Goal: Transaction & Acquisition: Purchase product/service

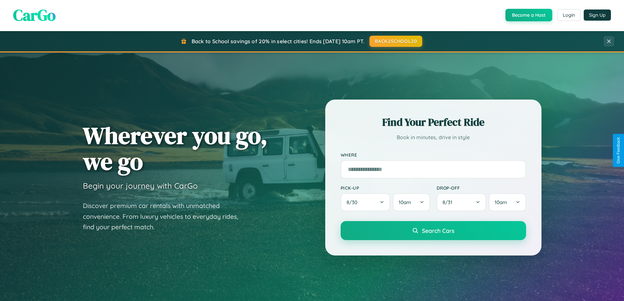
scroll to position [19, 0]
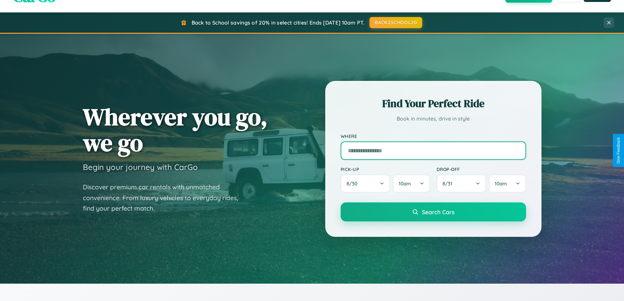
click at [433, 150] on input "text" at bounding box center [434, 151] width 186 height 18
type input "**********"
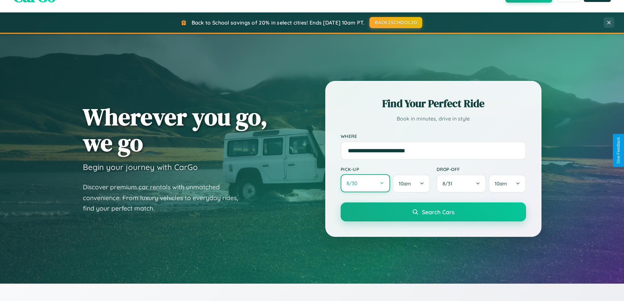
click at [365, 184] on button "8 / 30" at bounding box center [366, 183] width 50 height 18
select select "*"
select select "****"
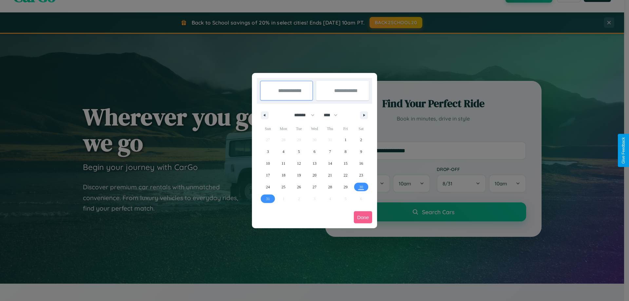
drag, startPoint x: 302, startPoint y: 115, endPoint x: 315, endPoint y: 131, distance: 21.0
click at [302, 115] on select "******* ******** ***** ***** *** **** **** ****** ********* ******* ******** **…" at bounding box center [303, 115] width 28 height 11
select select "*"
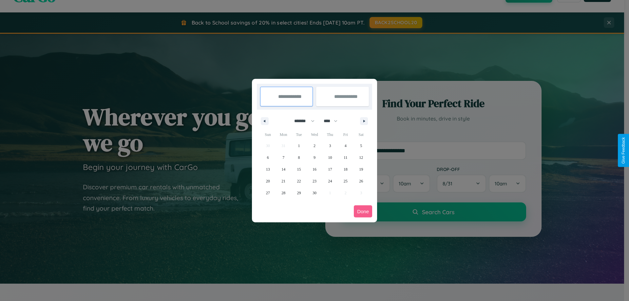
click at [334, 121] on select "**** **** **** **** **** **** **** **** **** **** **** **** **** **** **** ****…" at bounding box center [331, 121] width 20 height 11
select select "****"
click at [284, 193] on span "27" at bounding box center [284, 193] width 4 height 12
type input "**********"
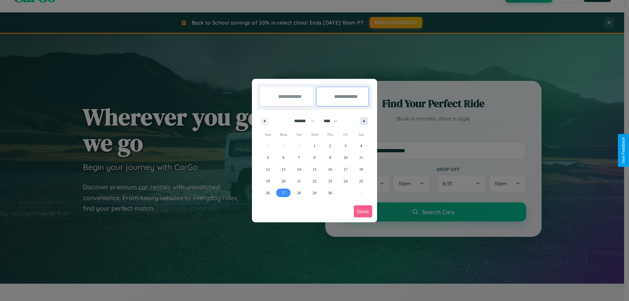
click at [364, 121] on icon "button" at bounding box center [365, 121] width 3 height 3
select select "*"
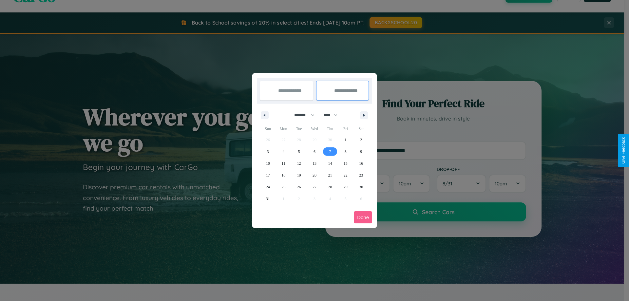
click at [330, 151] on span "7" at bounding box center [330, 152] width 2 height 12
type input "**********"
select select "*"
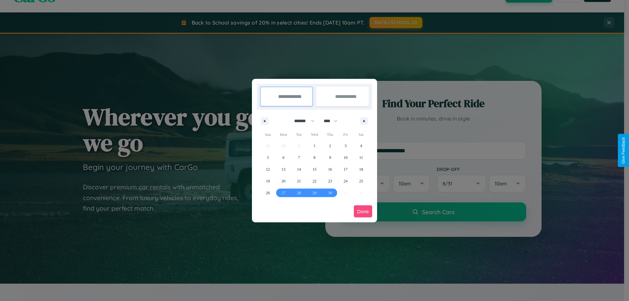
click at [363, 211] on button "Done" at bounding box center [363, 212] width 18 height 12
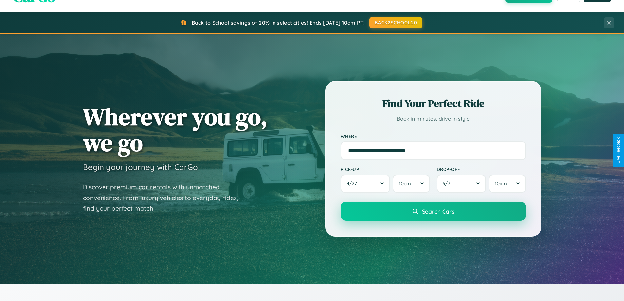
click at [433, 211] on span "Search Cars" at bounding box center [438, 211] width 32 height 7
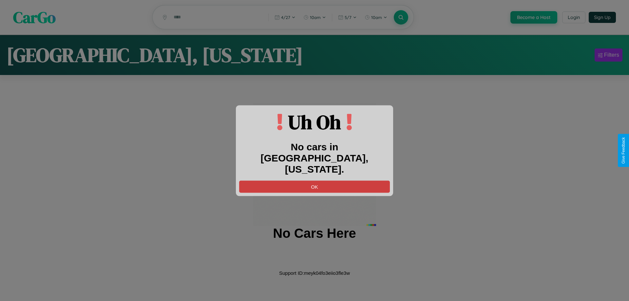
click at [315, 181] on button "OK" at bounding box center [314, 187] width 151 height 12
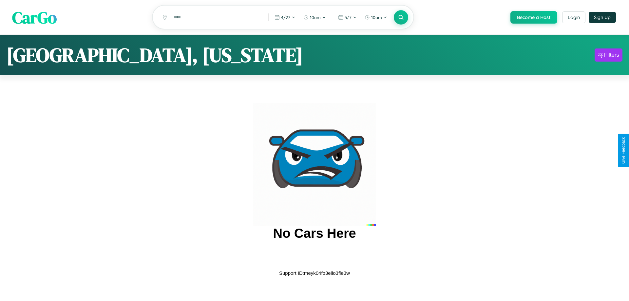
click at [34, 18] on span "CarGo" at bounding box center [34, 17] width 45 height 23
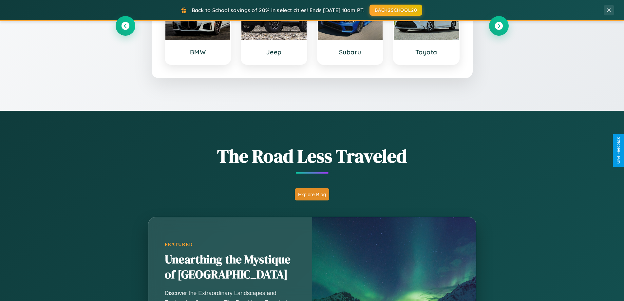
scroll to position [451, 0]
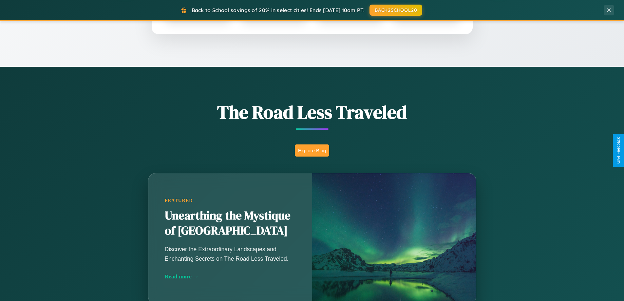
click at [312, 150] on button "Explore Blog" at bounding box center [312, 151] width 34 height 12
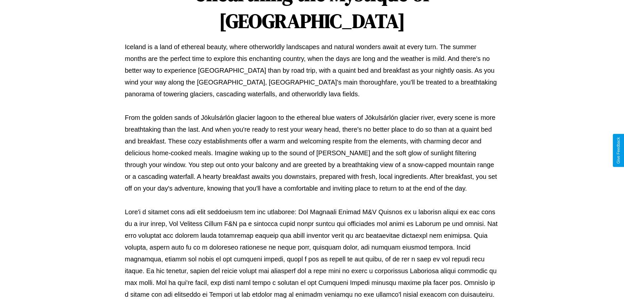
scroll to position [212, 0]
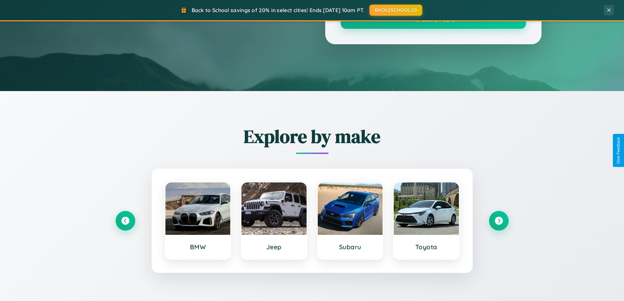
scroll to position [451, 0]
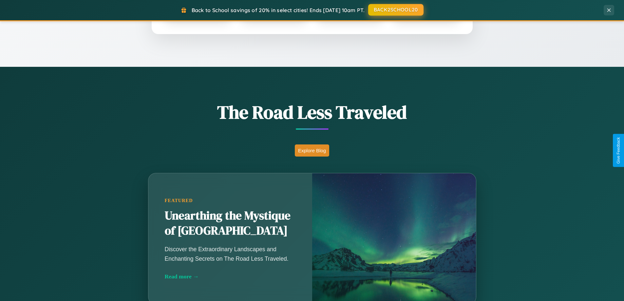
click at [396, 10] on button "BACK2SCHOOL20" at bounding box center [395, 10] width 55 height 12
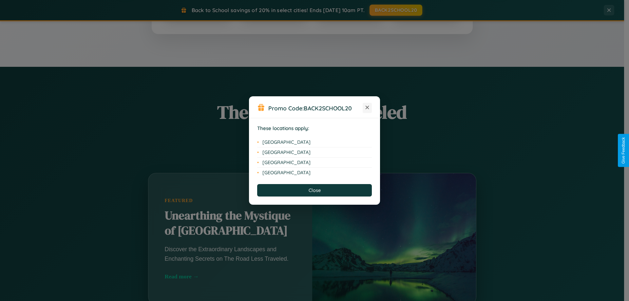
click at [367, 108] on icon at bounding box center [368, 108] width 4 height 4
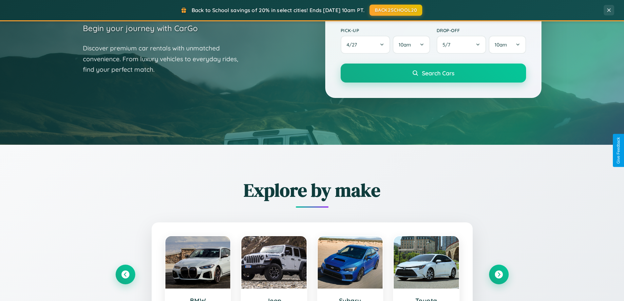
scroll to position [19, 0]
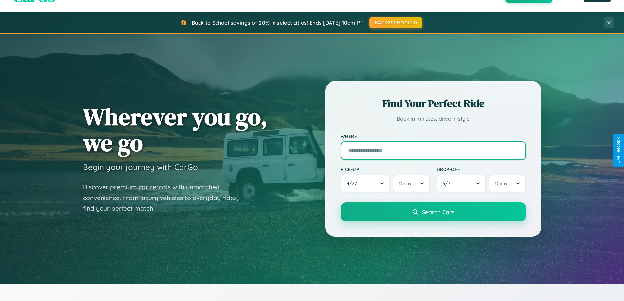
click at [433, 150] on input "text" at bounding box center [434, 151] width 186 height 18
type input "**********"
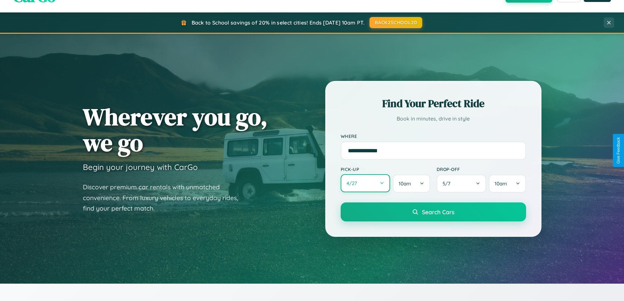
click at [365, 184] on button "4 / 27" at bounding box center [366, 183] width 50 height 18
select select "*"
select select "****"
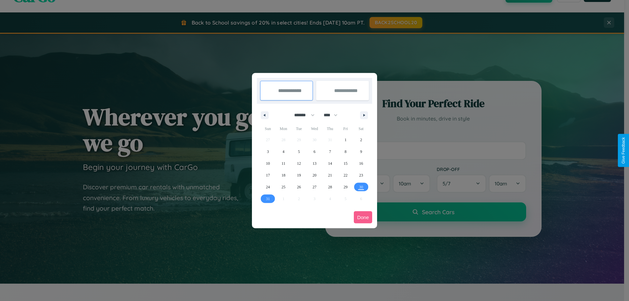
drag, startPoint x: 302, startPoint y: 115, endPoint x: 315, endPoint y: 131, distance: 21.0
click at [302, 115] on select "******* ******** ***** ***** *** **** **** ****** ********* ******* ******** **…" at bounding box center [303, 115] width 28 height 11
select select "*"
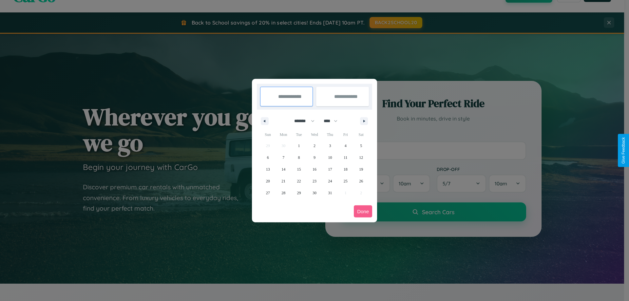
drag, startPoint x: 334, startPoint y: 121, endPoint x: 315, endPoint y: 131, distance: 21.7
click at [334, 121] on select "**** **** **** **** **** **** **** **** **** **** **** **** **** **** **** ****…" at bounding box center [331, 121] width 20 height 11
select select "****"
click at [284, 193] on span "27" at bounding box center [284, 193] width 4 height 12
type input "**********"
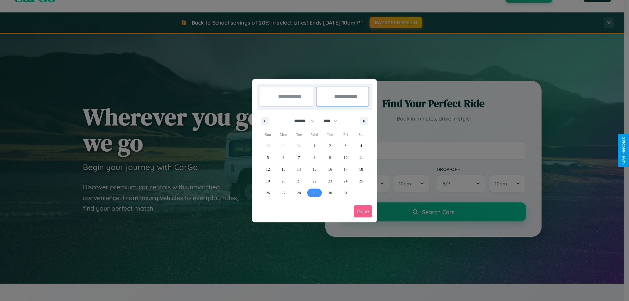
click at [314, 193] on span "29" at bounding box center [315, 193] width 4 height 12
type input "**********"
click at [363, 211] on button "Done" at bounding box center [363, 212] width 18 height 12
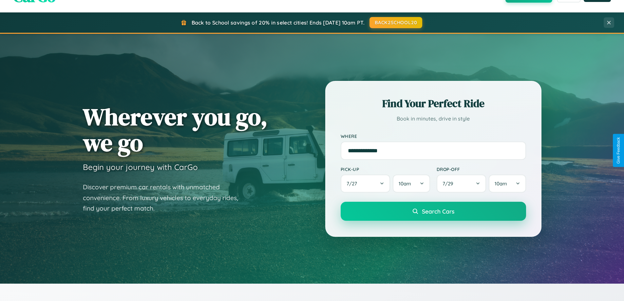
click at [433, 211] on span "Search Cars" at bounding box center [438, 211] width 32 height 7
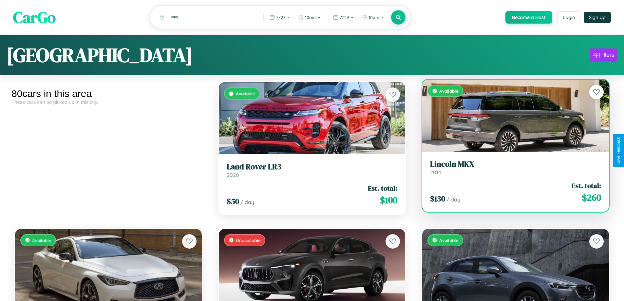
click at [512, 193] on div "$ 130 / day Est. total: $ 260" at bounding box center [515, 192] width 171 height 23
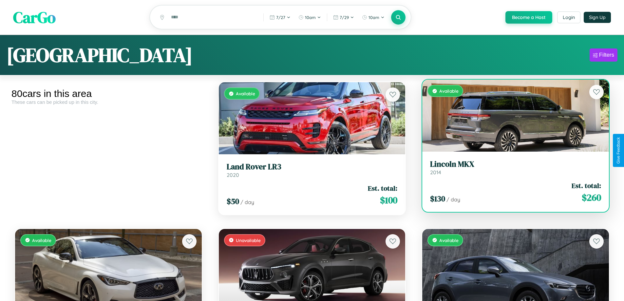
click at [512, 193] on div "$ 130 / day Est. total: $ 260" at bounding box center [515, 192] width 171 height 23
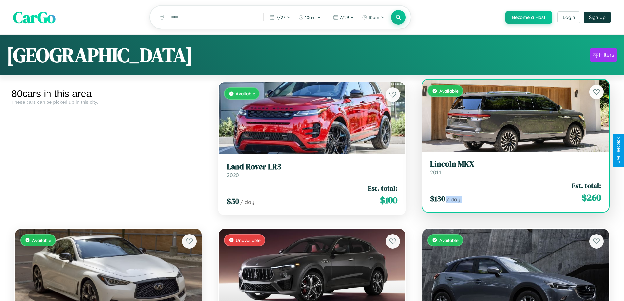
click at [512, 193] on div "$ 130 / day Est. total: $ 260" at bounding box center [515, 192] width 171 height 23
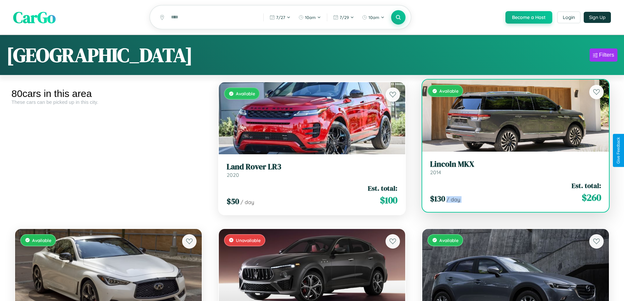
click at [512, 193] on div "$ 130 / day Est. total: $ 260" at bounding box center [515, 192] width 171 height 23
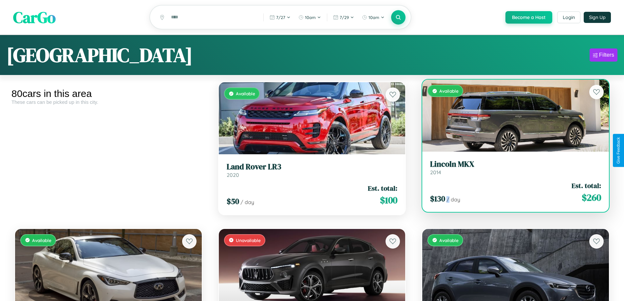
click at [512, 193] on div "$ 130 / day Est. total: $ 260" at bounding box center [515, 192] width 171 height 23
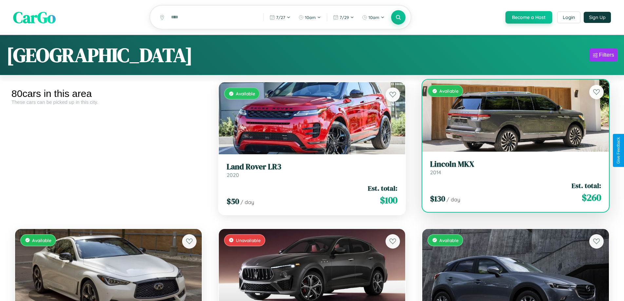
click at [512, 168] on h3 "Lincoln MKX" at bounding box center [515, 165] width 171 height 10
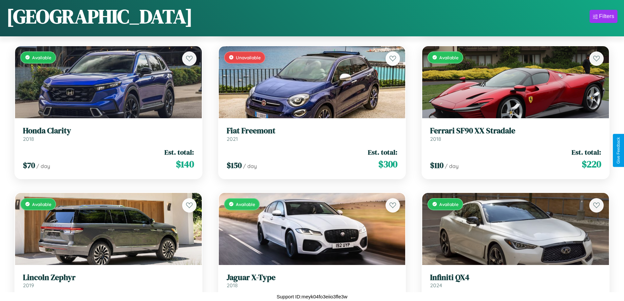
scroll to position [1413, 0]
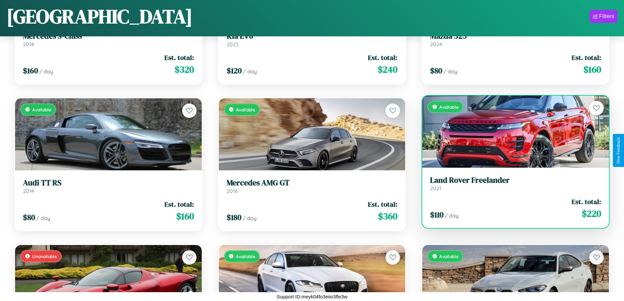
click at [512, 186] on link "Land Rover Freelander 2021" at bounding box center [515, 184] width 171 height 16
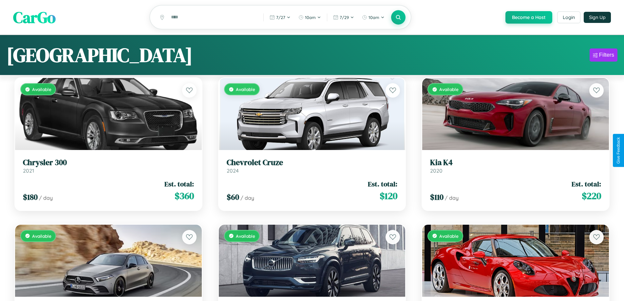
scroll to position [0, 0]
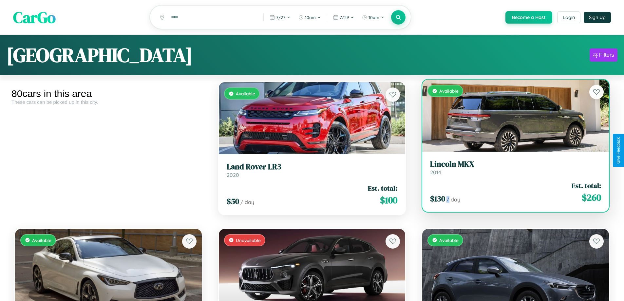
click at [512, 196] on div "$ 130 / day Est. total: $ 260" at bounding box center [515, 192] width 171 height 23
click at [512, 193] on div "$ 130 / day Est. total: $ 260" at bounding box center [515, 192] width 171 height 23
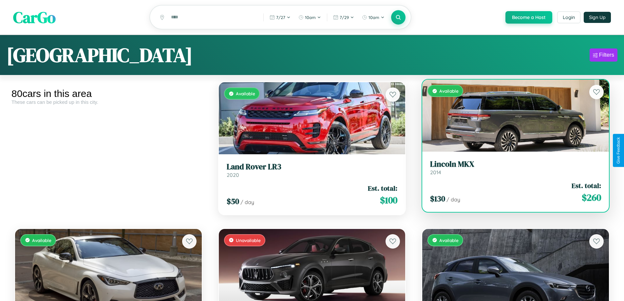
click at [512, 193] on div "$ 130 / day Est. total: $ 260" at bounding box center [515, 192] width 171 height 23
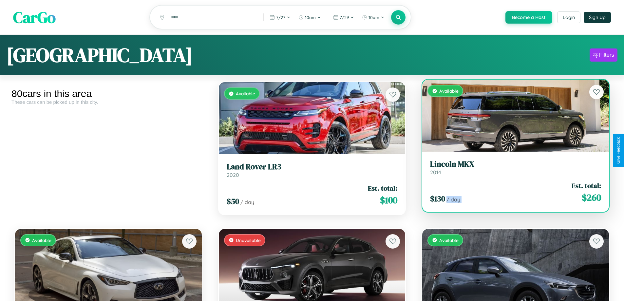
click at [512, 193] on div "$ 130 / day Est. total: $ 260" at bounding box center [515, 192] width 171 height 23
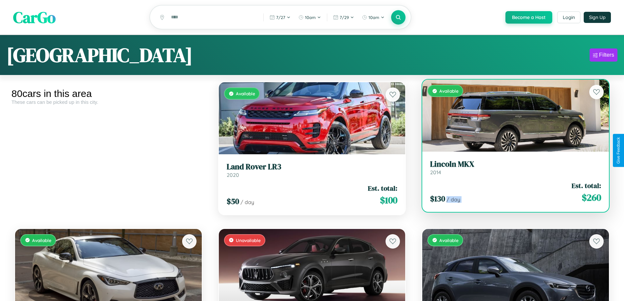
click at [512, 193] on div "$ 130 / day Est. total: $ 260" at bounding box center [515, 192] width 171 height 23
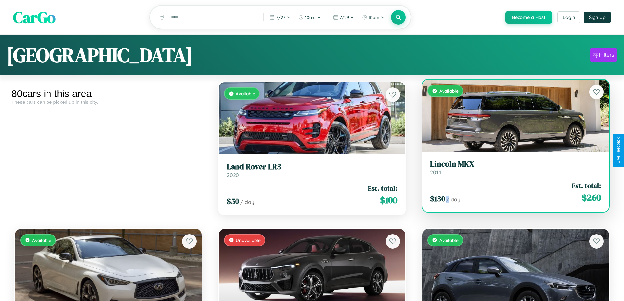
click at [512, 193] on div "$ 130 / day Est. total: $ 260" at bounding box center [515, 192] width 171 height 23
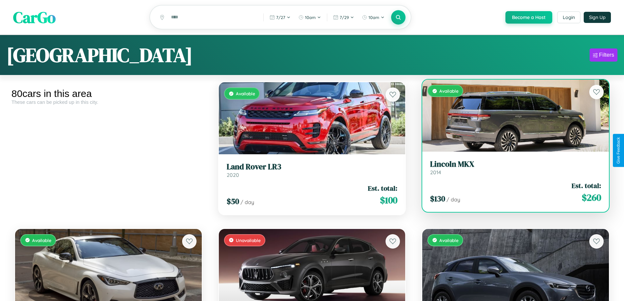
click at [512, 168] on h3 "Lincoln MKX" at bounding box center [515, 165] width 171 height 10
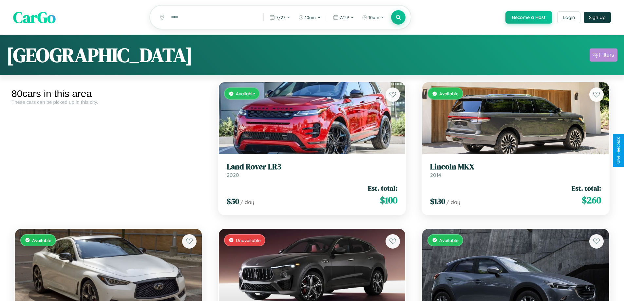
click at [604, 56] on div "Filters" at bounding box center [606, 55] width 15 height 7
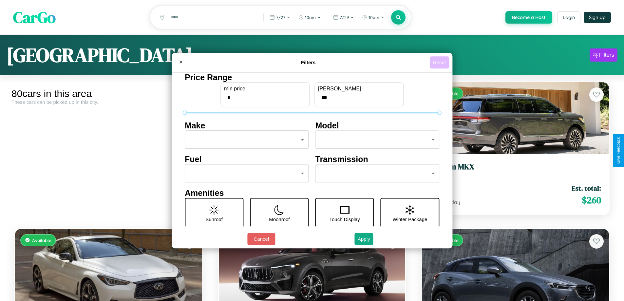
click at [440, 62] on button "Reset" at bounding box center [439, 62] width 19 height 12
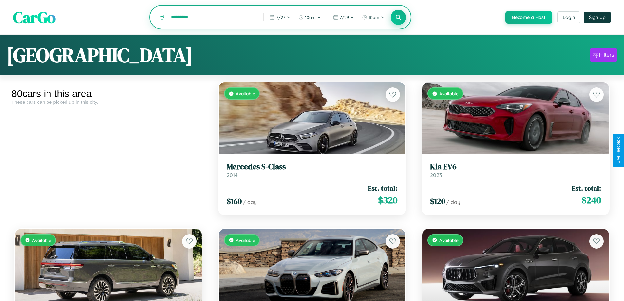
type input "*********"
click at [398, 18] on icon at bounding box center [399, 17] width 6 height 6
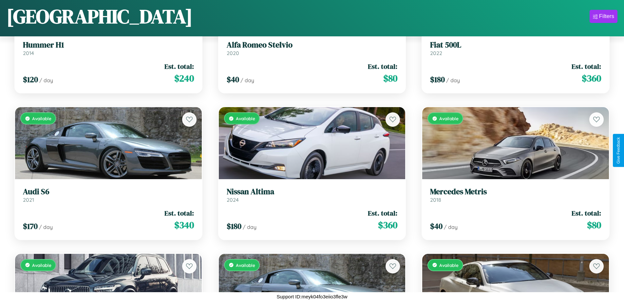
scroll to position [2000, 0]
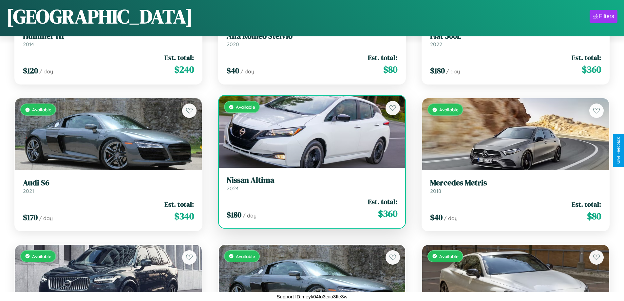
click at [309, 184] on h3 "Nissan Altima" at bounding box center [312, 181] width 171 height 10
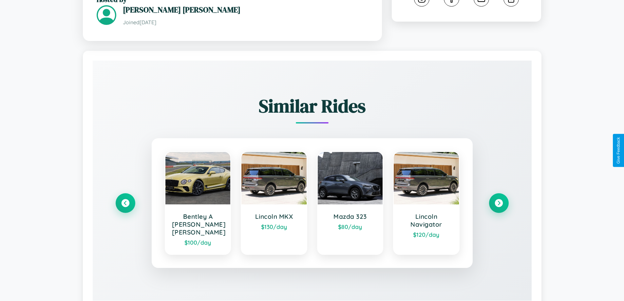
scroll to position [384, 0]
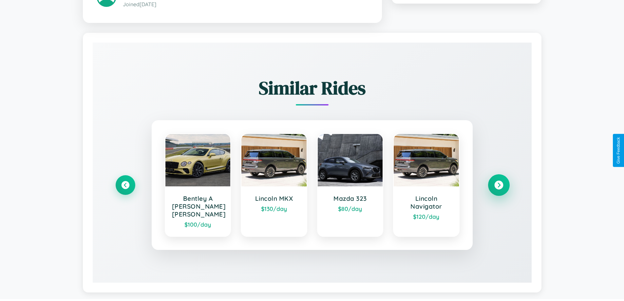
click at [499, 182] on icon at bounding box center [499, 185] width 9 height 9
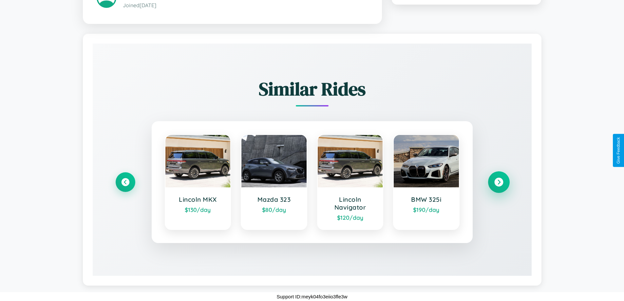
click at [499, 182] on icon at bounding box center [499, 182] width 9 height 9
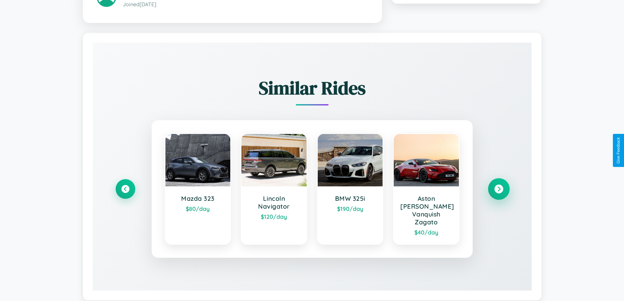
click at [499, 186] on icon at bounding box center [499, 189] width 9 height 9
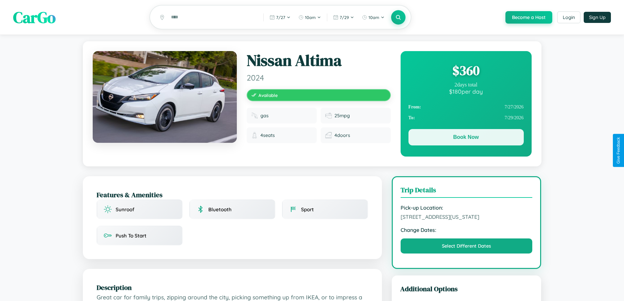
click at [466, 138] on button "Book Now" at bounding box center [466, 137] width 115 height 16
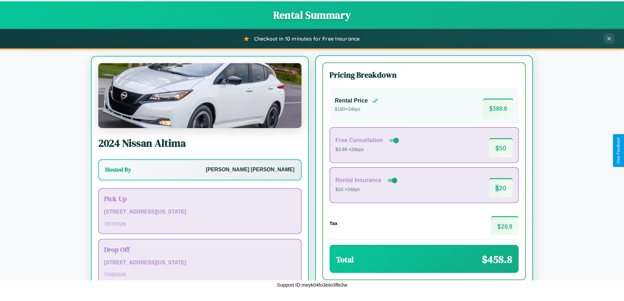
scroll to position [30, 0]
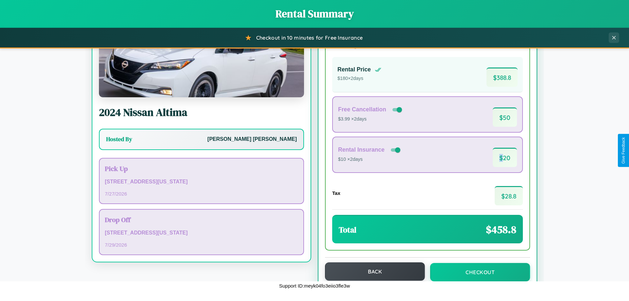
click at [372, 272] on button "Back" at bounding box center [375, 272] width 100 height 18
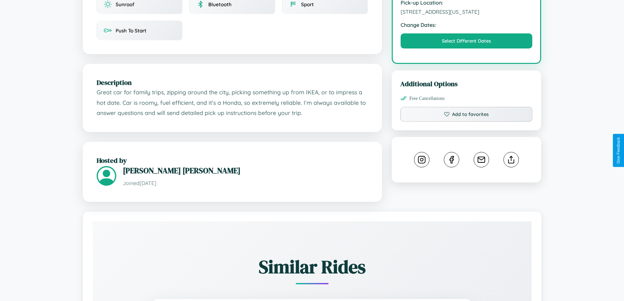
scroll to position [222, 0]
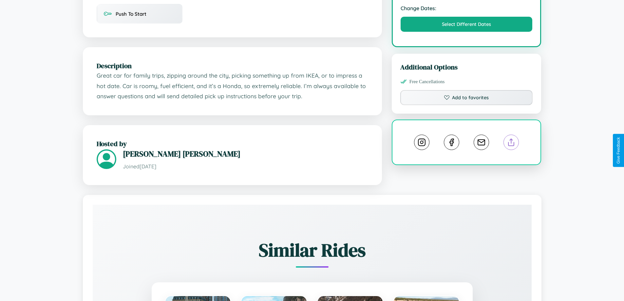
click at [512, 144] on line at bounding box center [512, 141] width 0 height 5
